Goal: Find specific page/section: Find specific page/section

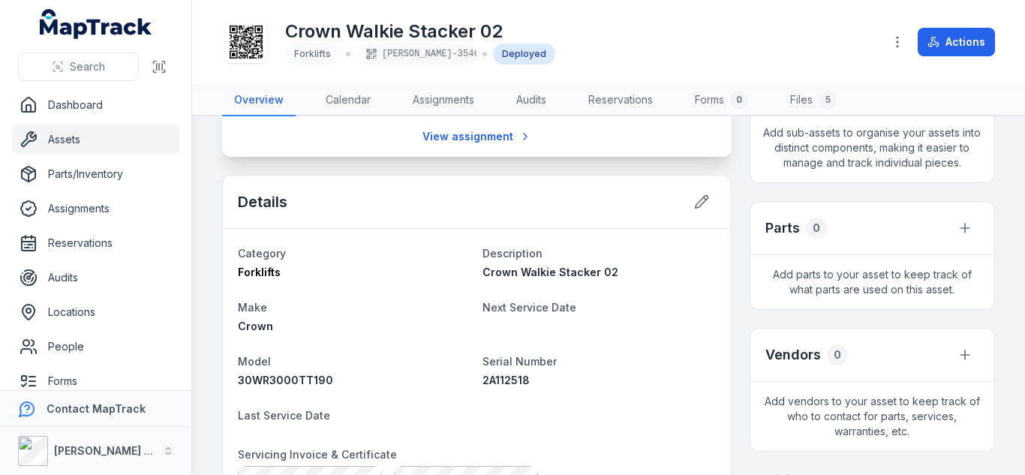
scroll to position [364, 0]
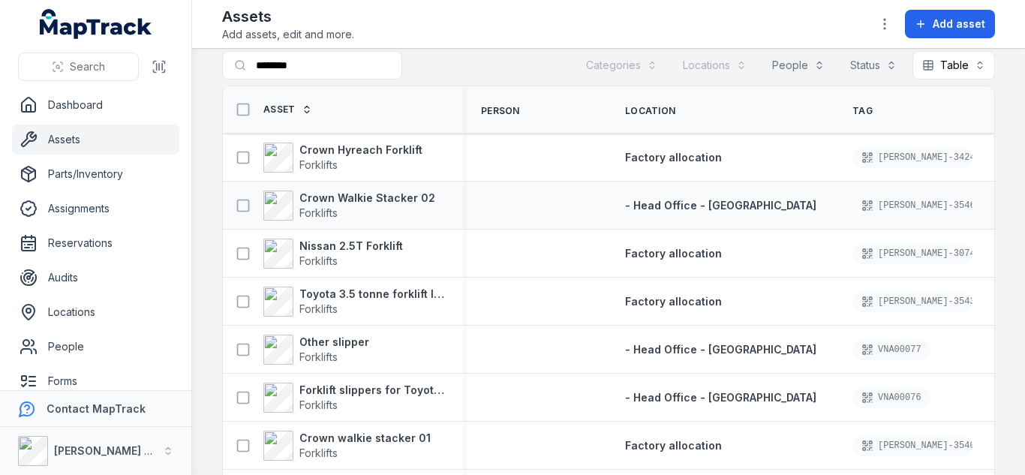
scroll to position [17, 0]
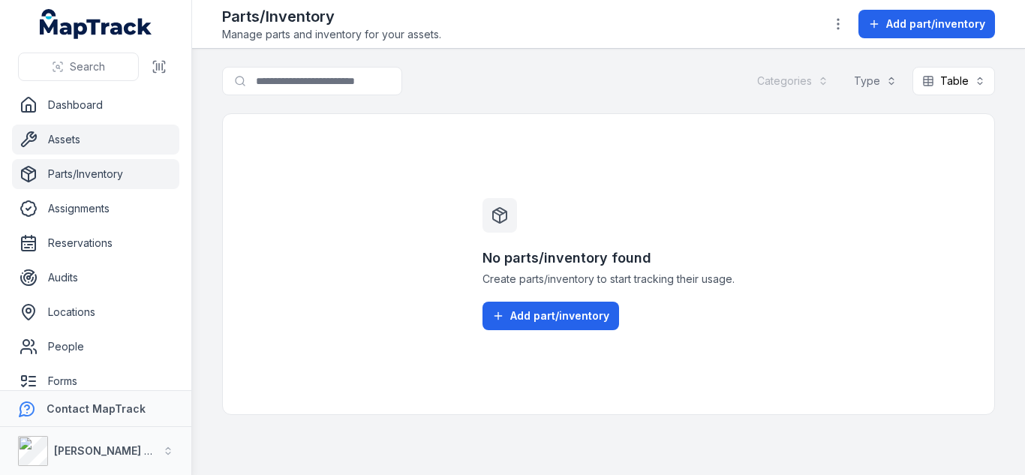
click at [91, 134] on link "Assets" at bounding box center [95, 140] width 167 height 30
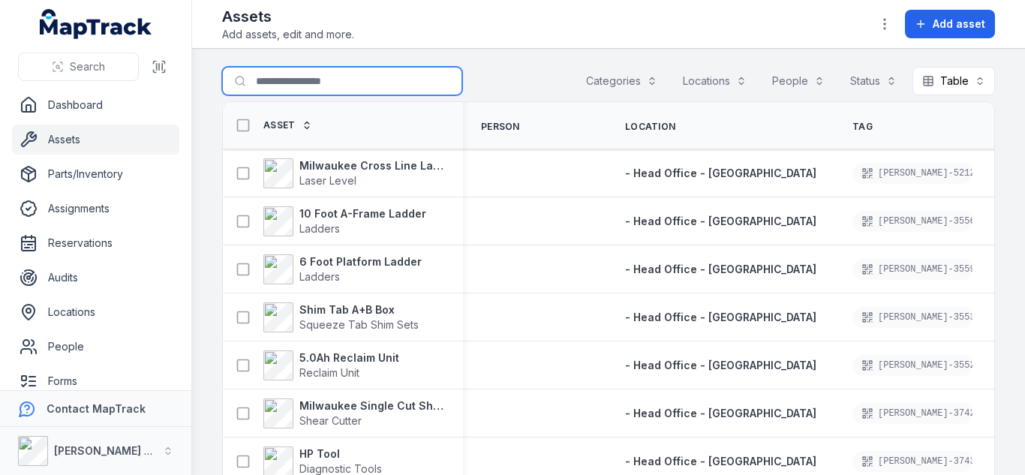
click at [315, 92] on input "Search for assets" at bounding box center [342, 81] width 240 height 29
type input "********"
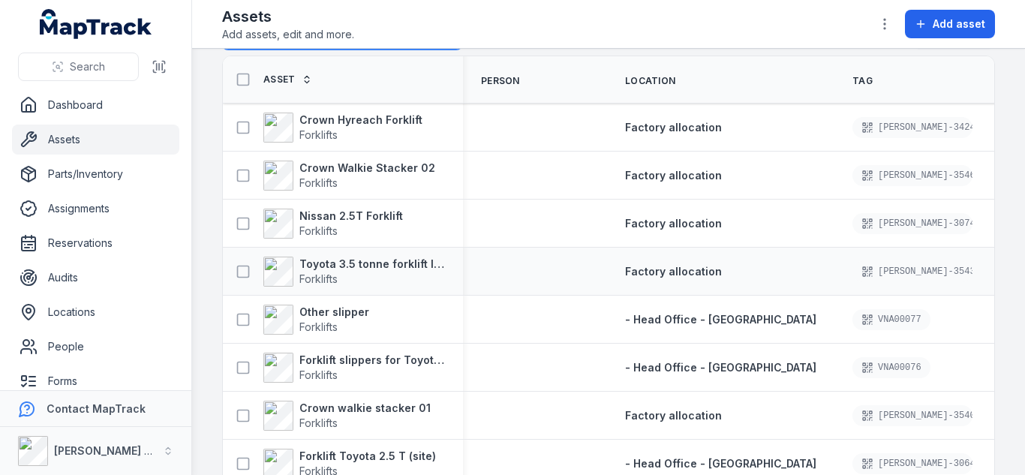
scroll to position [83, 0]
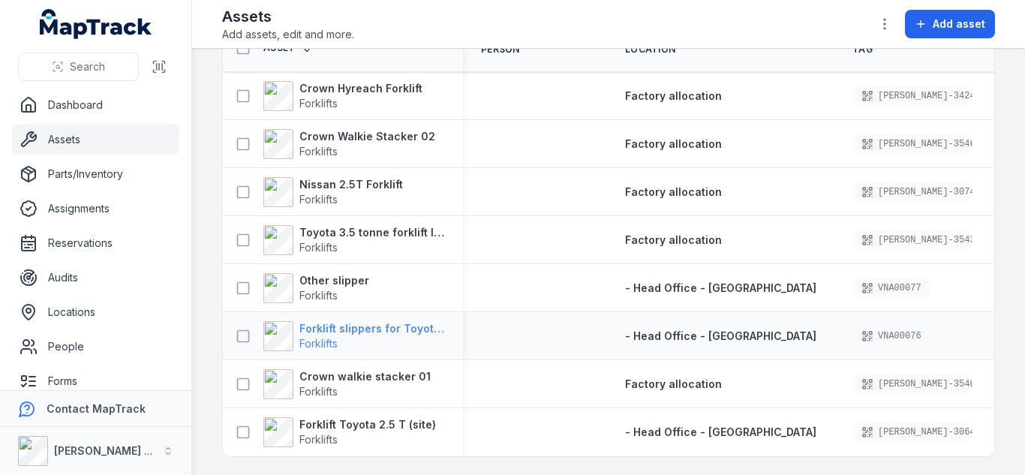
click at [405, 323] on strong "Forklift slippers for Toyota 16900 truck" at bounding box center [372, 328] width 146 height 15
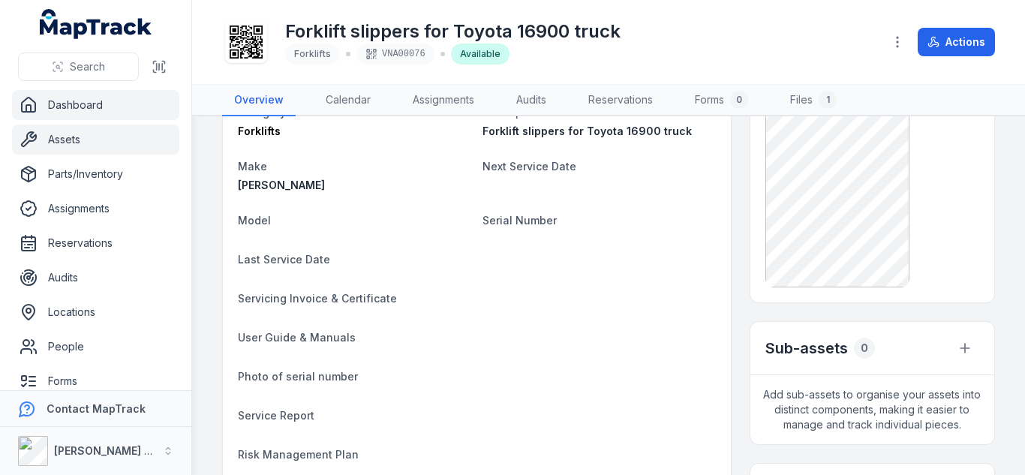
scroll to position [100, 0]
click at [74, 62] on span "Search" at bounding box center [87, 66] width 35 height 15
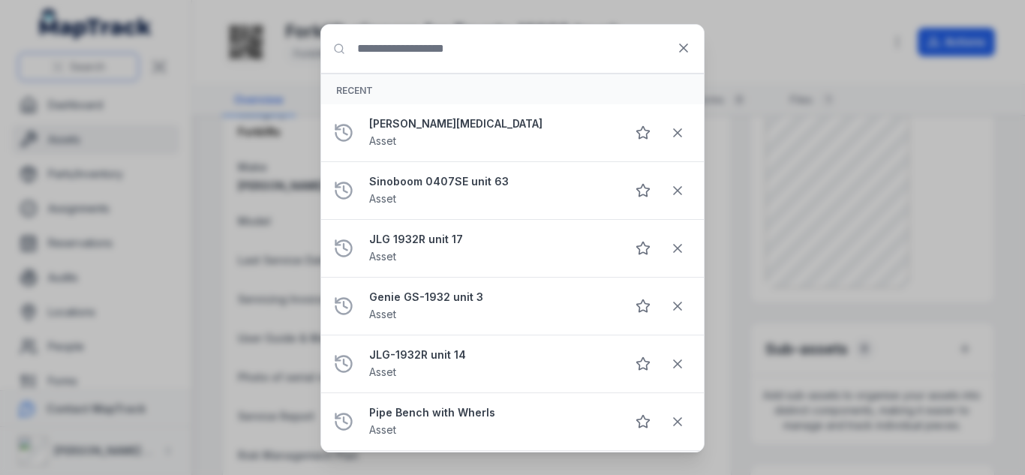
click at [74, 62] on div "Search for anything Recent MACHTECH [MEDICAL_DATA] Asset Sinoboom 0407SE unit 6…" at bounding box center [512, 237] width 1025 height 475
click at [389, 56] on input "Search for anything" at bounding box center [512, 49] width 383 height 48
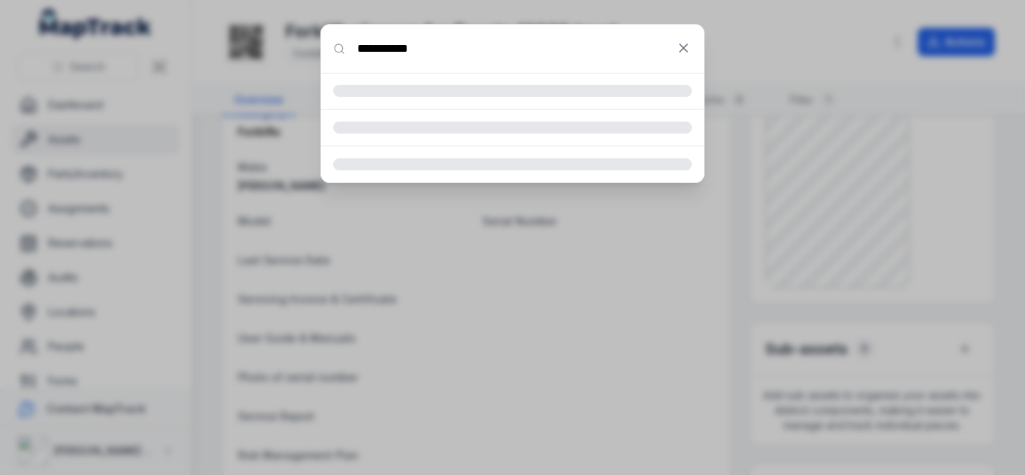
type input "**********"
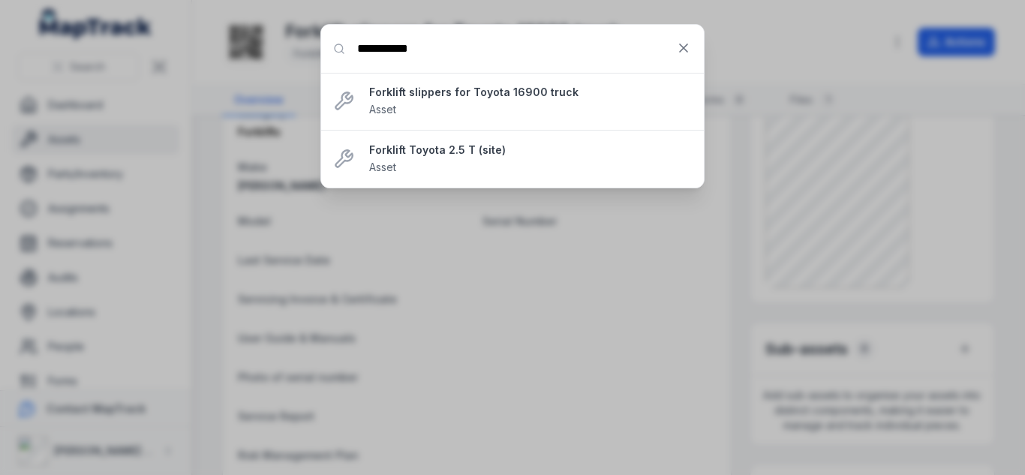
click at [656, 41] on input "**********" at bounding box center [512, 49] width 383 height 48
click at [684, 56] on button at bounding box center [683, 48] width 29 height 29
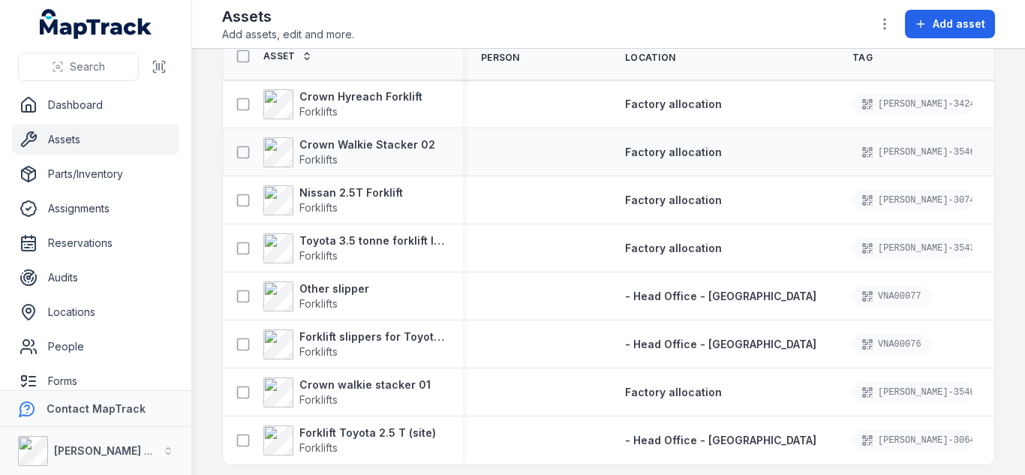
scroll to position [83, 0]
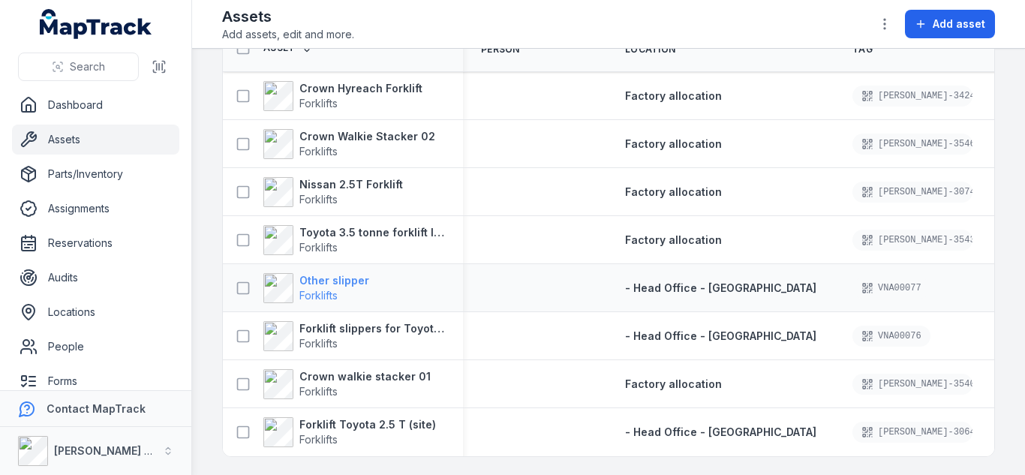
click at [337, 273] on strong "Other slipper" at bounding box center [334, 280] width 70 height 15
